Goal: Task Accomplishment & Management: Use online tool/utility

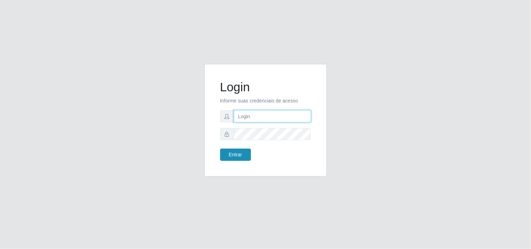
type input "[EMAIL_ADDRESS][DOMAIN_NAME]"
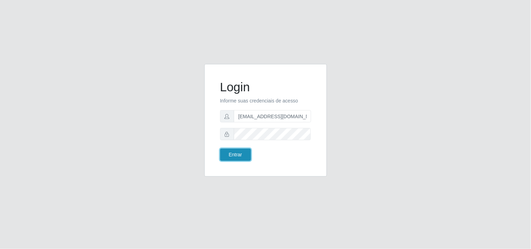
click at [236, 158] on button "Entrar" at bounding box center [235, 155] width 31 height 12
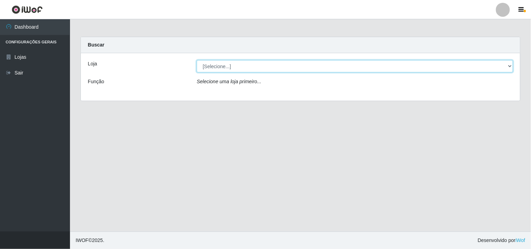
click at [501, 69] on select "[Selecione...] Hiper Queiroz - [GEOGRAPHIC_DATA]" at bounding box center [355, 66] width 316 height 12
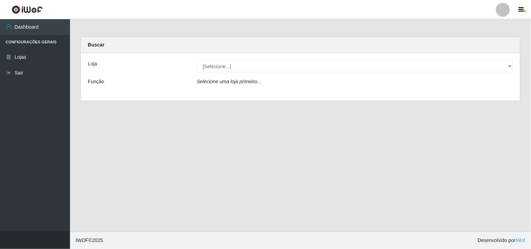
click at [471, 95] on div "Loja [Selecione...] Hiper Queiroz - Boa Vista Função Selecione uma loja primeir…" at bounding box center [300, 77] width 439 height 48
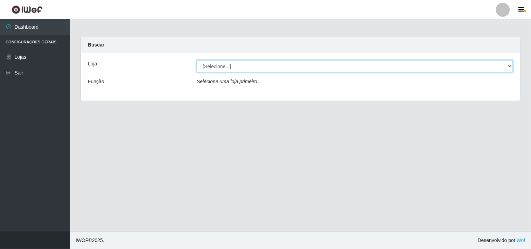
click at [485, 70] on select "[Selecione...] Hiper Queiroz - [GEOGRAPHIC_DATA]" at bounding box center [355, 66] width 316 height 12
select select "514"
click at [197, 60] on select "[Selecione...] Hiper Queiroz - [GEOGRAPHIC_DATA]" at bounding box center [355, 66] width 316 height 12
